Goal: Task Accomplishment & Management: Manage account settings

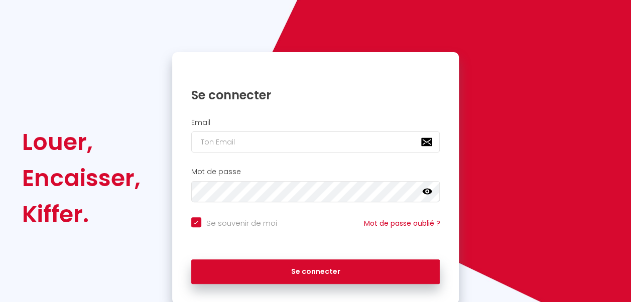
scroll to position [87, 0]
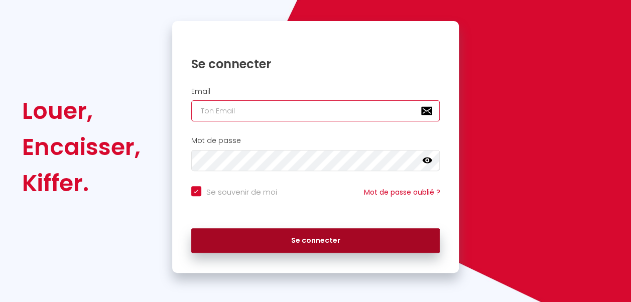
type input "[EMAIL_ADDRESS][DOMAIN_NAME]"
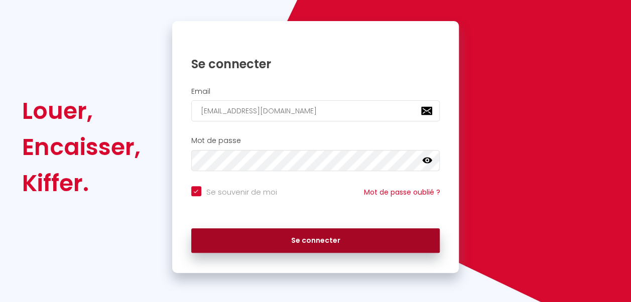
click at [312, 241] on button "Se connecter" at bounding box center [315, 240] width 249 height 25
checkbox input "true"
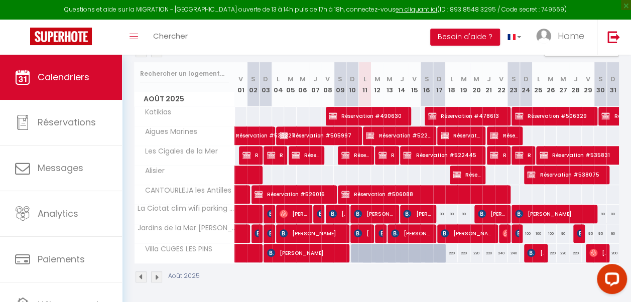
scroll to position [130, 0]
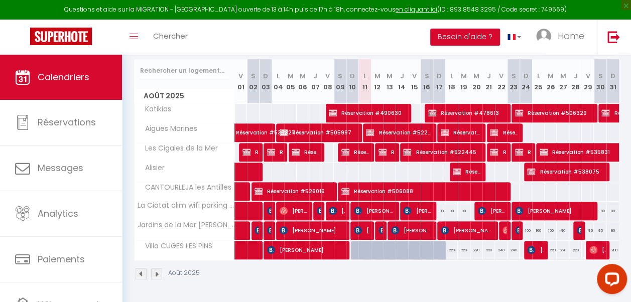
click at [437, 208] on div "90" at bounding box center [439, 211] width 13 height 19
type input "90"
type input "Dim 17 Août 2025"
type input "Lun 18 Août 2025"
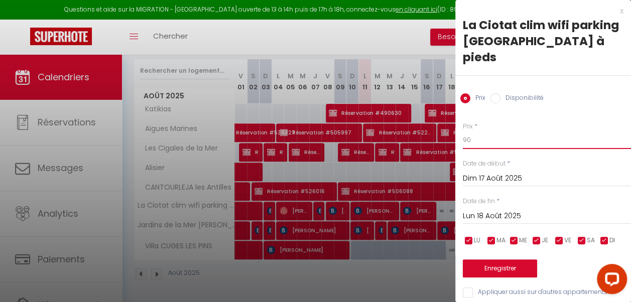
click at [477, 131] on input "90" at bounding box center [547, 140] width 168 height 18
type input "9"
type input "85"
click at [514, 210] on input "Lun 18 Août 2025" at bounding box center [547, 216] width 168 height 13
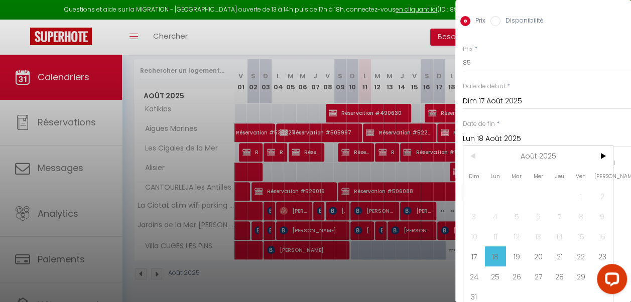
scroll to position [81, 0]
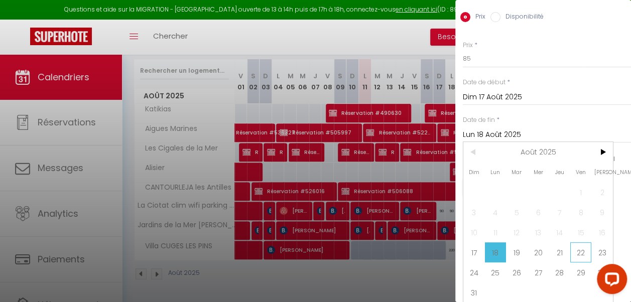
click at [575, 250] on span "22" at bounding box center [581, 252] width 22 height 20
type input "Ven 22 Août 2025"
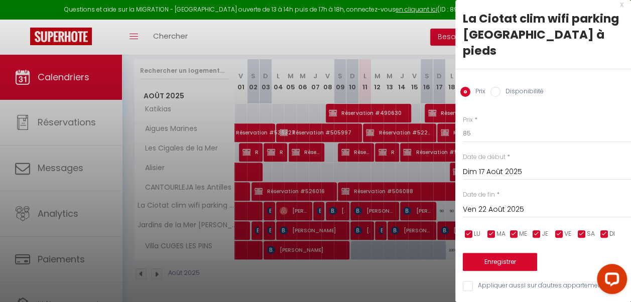
scroll to position [14, 0]
click at [505, 253] on button "Enregistrer" at bounding box center [500, 262] width 74 height 18
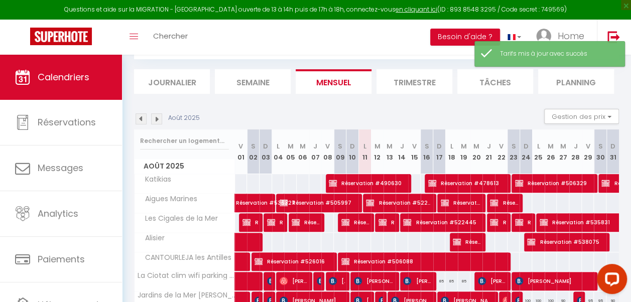
scroll to position [130, 0]
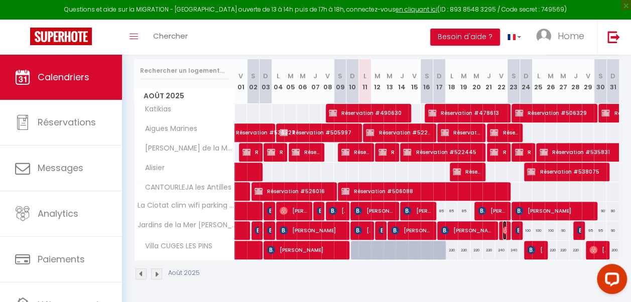
click at [502, 226] on img at bounding box center [506, 230] width 8 height 8
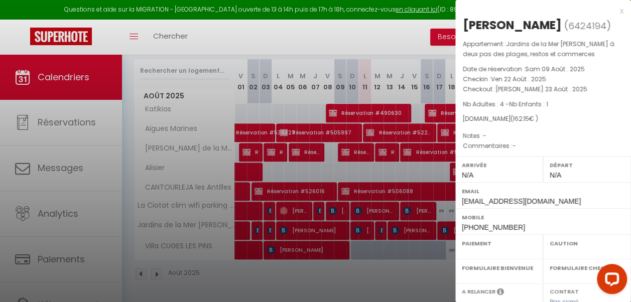
select select "OK"
select select "0"
select select "1"
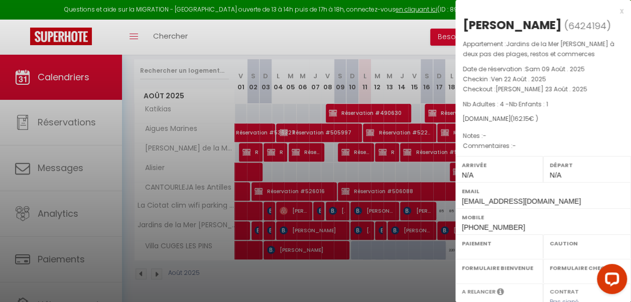
select select
select select "45247"
click at [374, 29] on div at bounding box center [315, 151] width 631 height 302
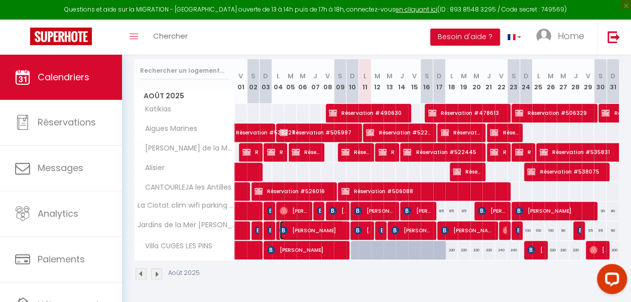
click at [335, 221] on span "[PERSON_NAME]" at bounding box center [311, 230] width 64 height 19
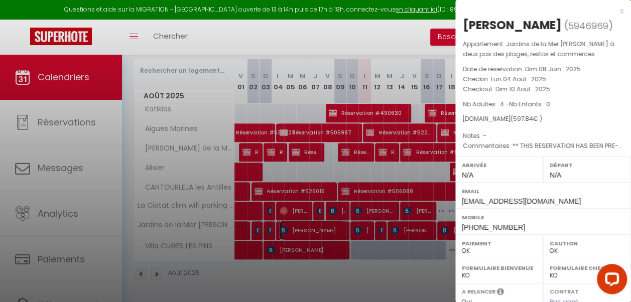
select select "KO"
select select
click at [355, 220] on div at bounding box center [315, 151] width 631 height 302
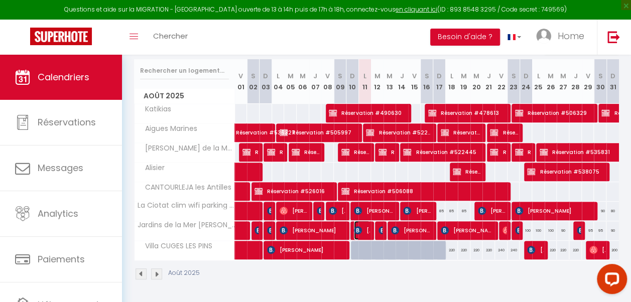
click at [355, 226] on img at bounding box center [358, 230] width 8 height 8
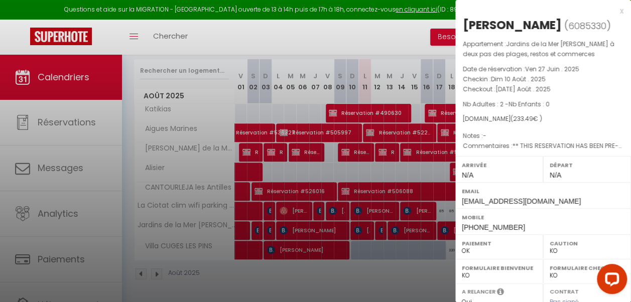
click at [397, 224] on div at bounding box center [315, 151] width 631 height 302
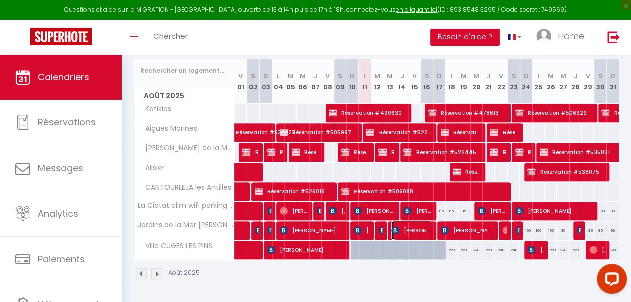
click at [397, 224] on span "[PERSON_NAME]" at bounding box center [411, 230] width 40 height 19
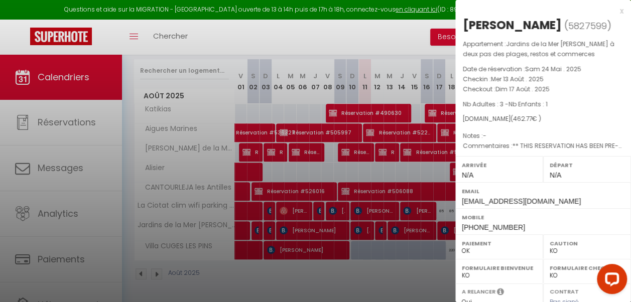
click at [440, 222] on div at bounding box center [315, 151] width 631 height 302
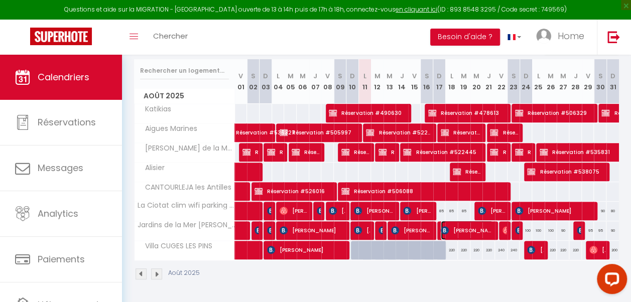
click at [440, 226] on img at bounding box center [444, 230] width 8 height 8
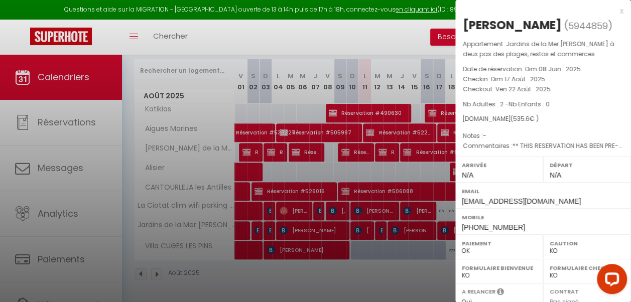
click at [433, 272] on div at bounding box center [315, 151] width 631 height 302
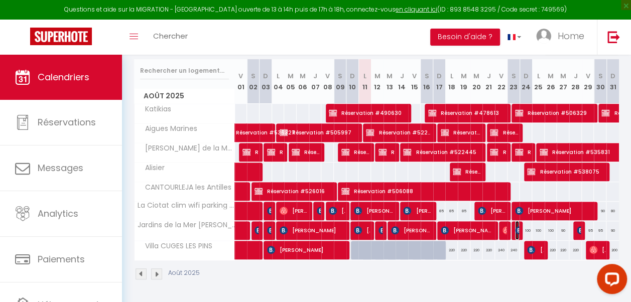
click at [515, 226] on img at bounding box center [519, 230] width 8 height 8
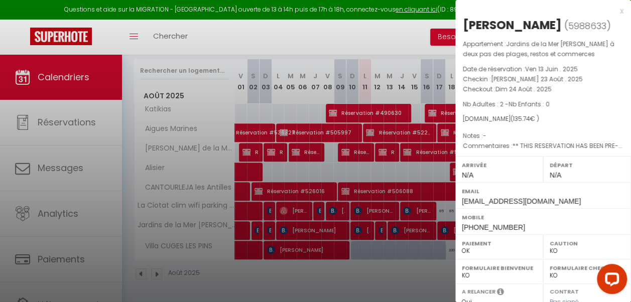
click at [423, 271] on div at bounding box center [315, 151] width 631 height 302
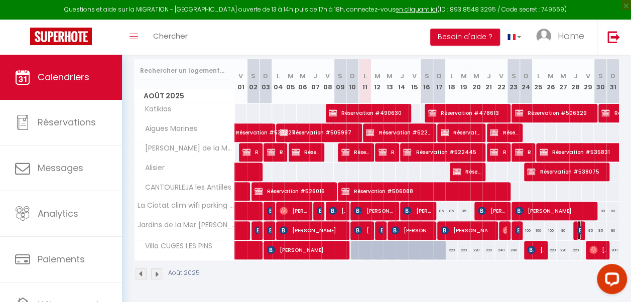
click at [576, 228] on span "[PERSON_NAME]" at bounding box center [578, 230] width 4 height 19
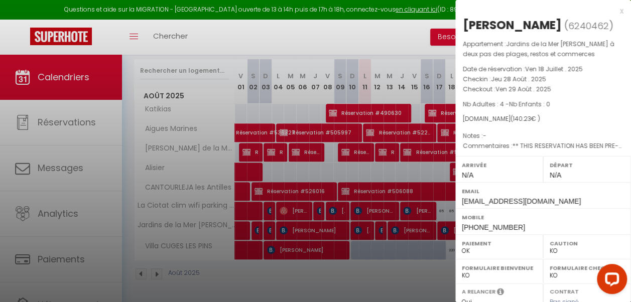
click at [377, 258] on div at bounding box center [315, 151] width 631 height 302
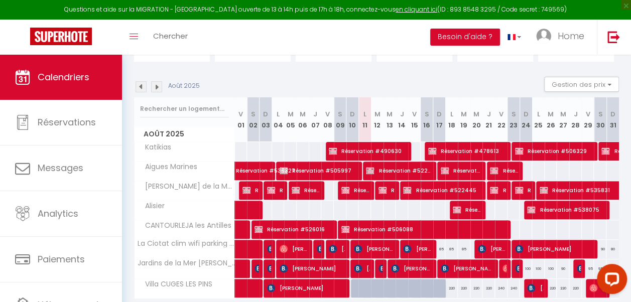
scroll to position [86, 0]
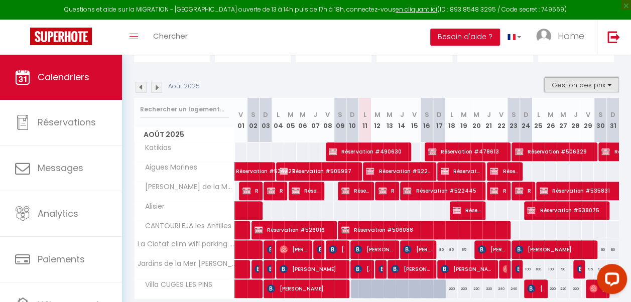
click at [602, 83] on button "Gestion des prix" at bounding box center [581, 84] width 75 height 15
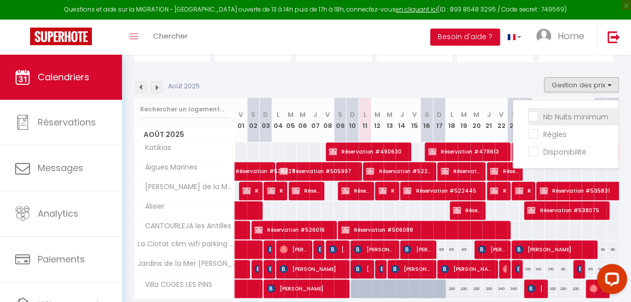
click at [530, 115] on input "Nb Nuits minimum" at bounding box center [573, 116] width 90 height 10
checkbox input "true"
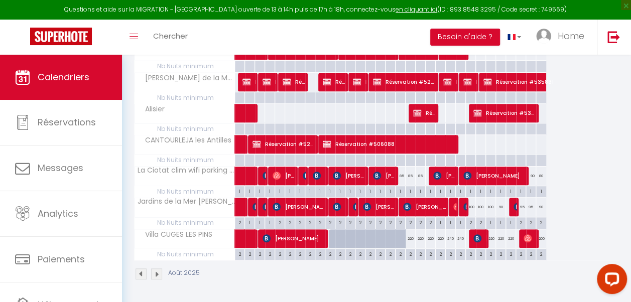
scroll to position [223, 0]
click at [491, 219] on div "1" at bounding box center [491, 222] width 10 height 10
type input "1"
type input "Mar 26 Août 2025"
type input "Mer 27 Août 2025"
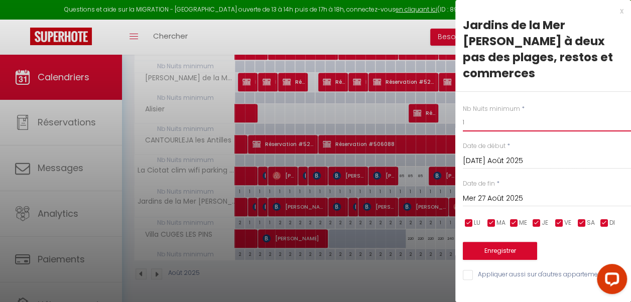
click at [484, 123] on input "1" at bounding box center [547, 122] width 168 height 18
type input "2"
click at [528, 197] on input "Mer 27 Août 2025" at bounding box center [547, 198] width 168 height 13
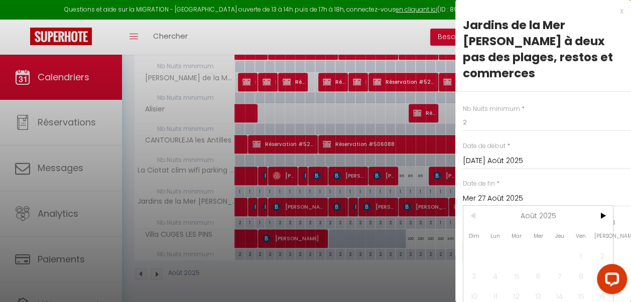
scroll to position [72, 0]
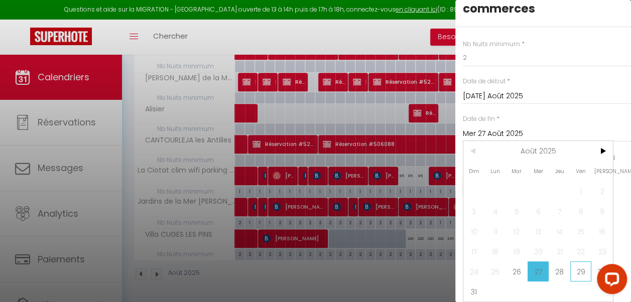
click at [584, 263] on span "29" at bounding box center [581, 271] width 22 height 20
type input "Ven 29 Août 2025"
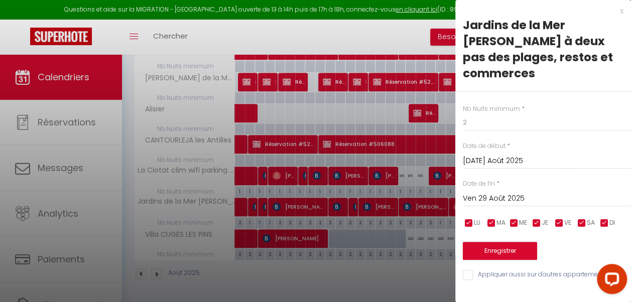
scroll to position [0, 0]
click at [526, 250] on button "Enregistrer" at bounding box center [500, 251] width 74 height 18
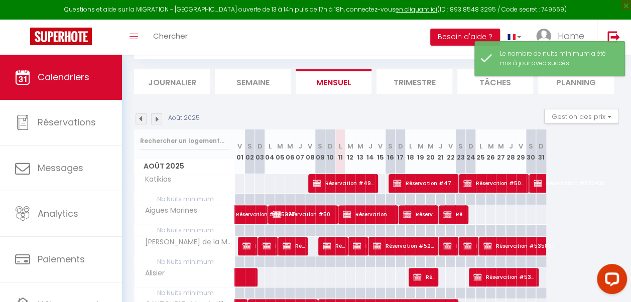
scroll to position [223, 0]
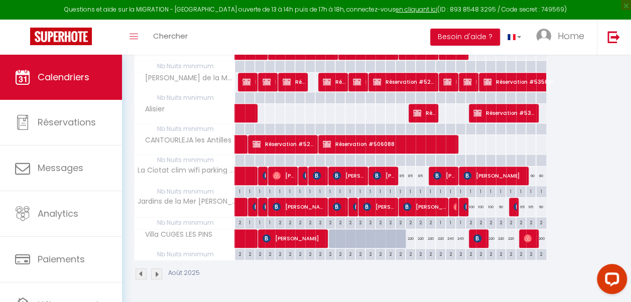
click at [471, 205] on div "100" at bounding box center [471, 207] width 10 height 19
type input "100"
type input "Dim 24 Août 2025"
type input "Lun 25 Août 2025"
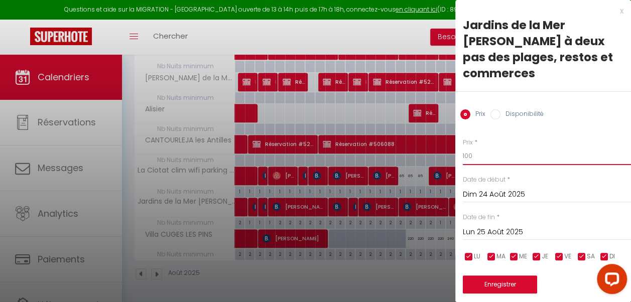
click at [480, 154] on input "100" at bounding box center [547, 156] width 168 height 18
type input "1"
type input "95"
click at [521, 232] on input "Lun 25 Août 2025" at bounding box center [547, 232] width 168 height 13
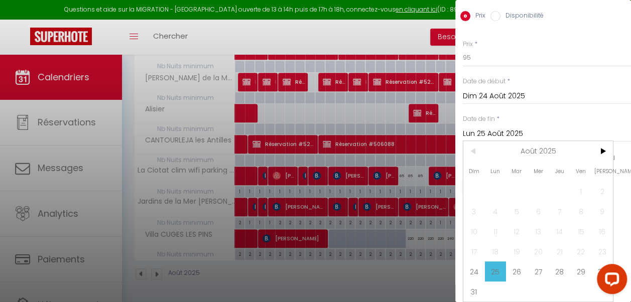
scroll to position [105, 0]
click at [582, 262] on span "29" at bounding box center [581, 271] width 22 height 20
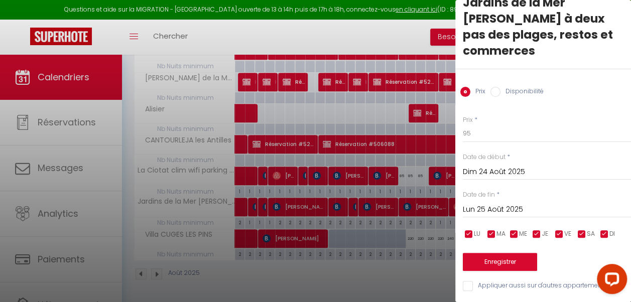
type input "Ven 29 Août 2025"
click at [518, 257] on button "Enregistrer" at bounding box center [500, 262] width 74 height 18
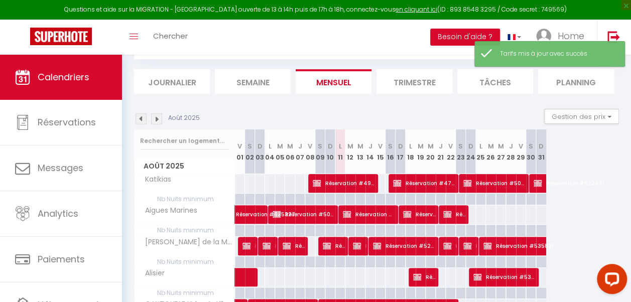
scroll to position [223, 0]
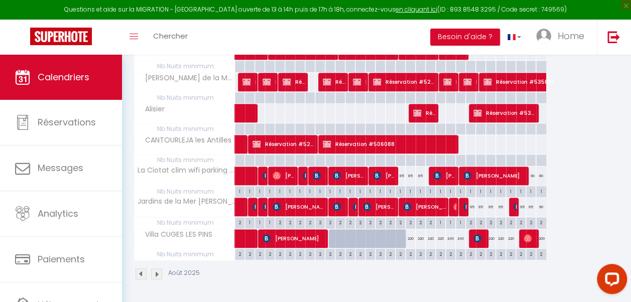
click at [521, 206] on div "95" at bounding box center [521, 207] width 10 height 19
type input "95"
type input "Ven 29 Août 2025"
type input "Sam 30 Août 2025"
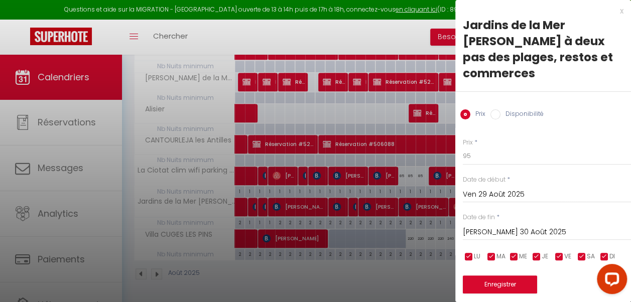
scroll to position [30, 0]
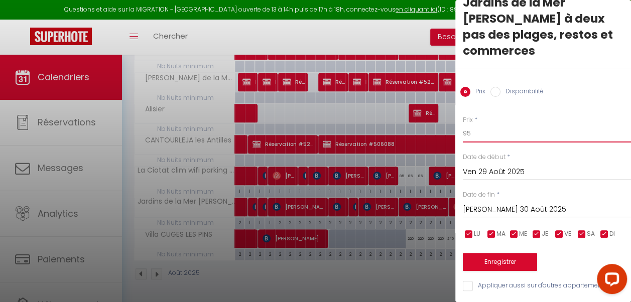
click at [481, 124] on input "95" at bounding box center [547, 133] width 168 height 18
type input "9"
type input "100"
click at [531, 203] on input "Sam 30 Août 2025" at bounding box center [547, 209] width 168 height 13
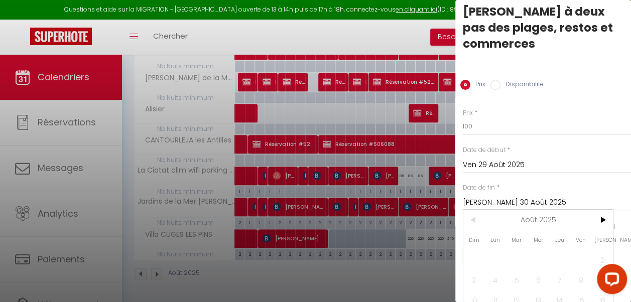
scroll to position [105, 0]
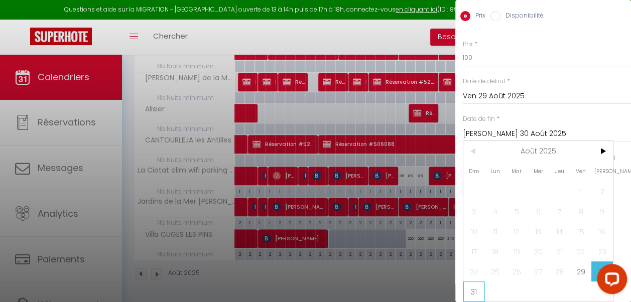
click at [473, 282] on span "31" at bounding box center [474, 291] width 22 height 20
type input "Dim 31 Août 2025"
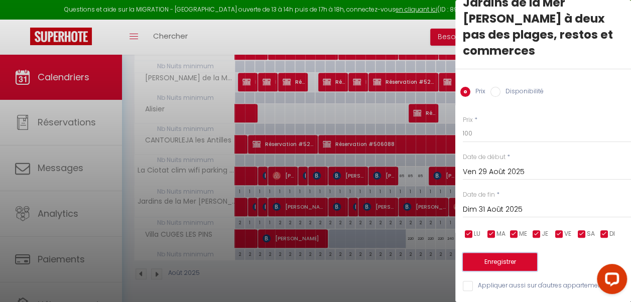
scroll to position [0, 0]
click at [518, 253] on button "Enregistrer" at bounding box center [500, 262] width 74 height 18
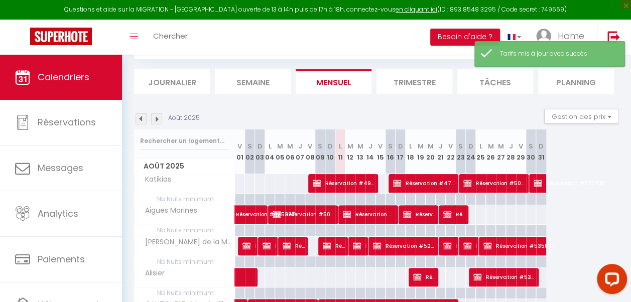
scroll to position [223, 0]
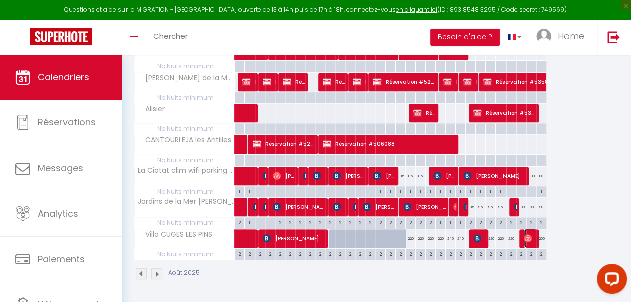
click at [531, 234] on img at bounding box center [527, 238] width 8 height 8
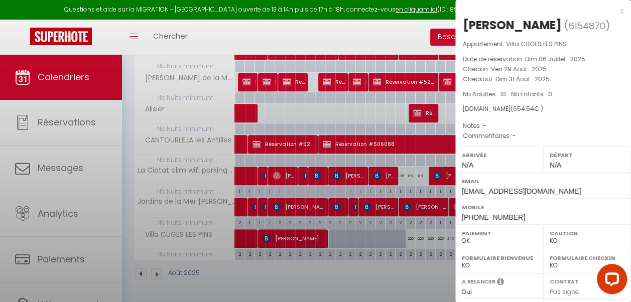
select select "OK"
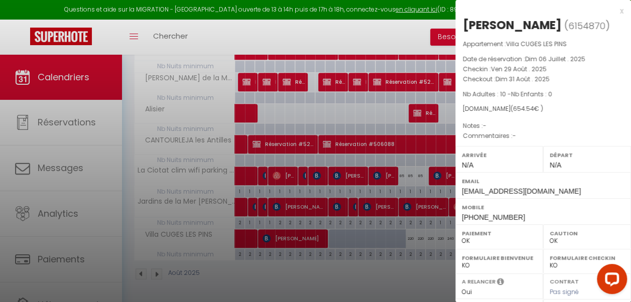
click at [419, 244] on div at bounding box center [315, 151] width 631 height 302
